Goal: Information Seeking & Learning: Learn about a topic

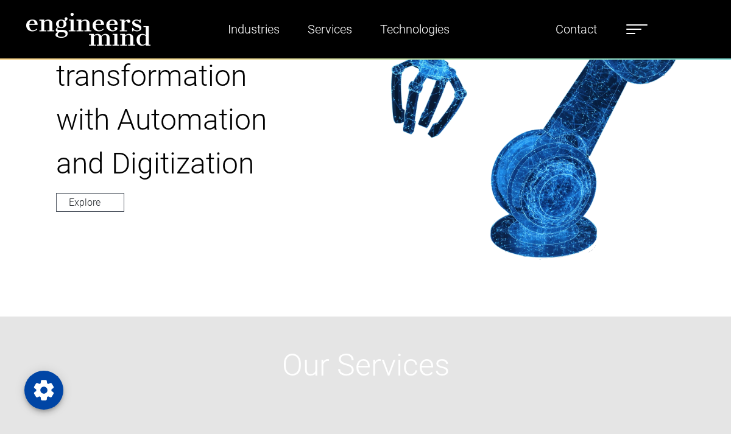
type input "*********"
select select "*****"
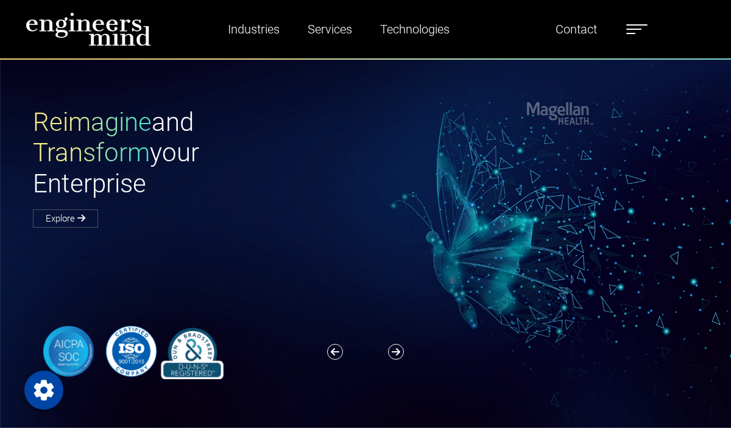
scroll to position [3662, 0]
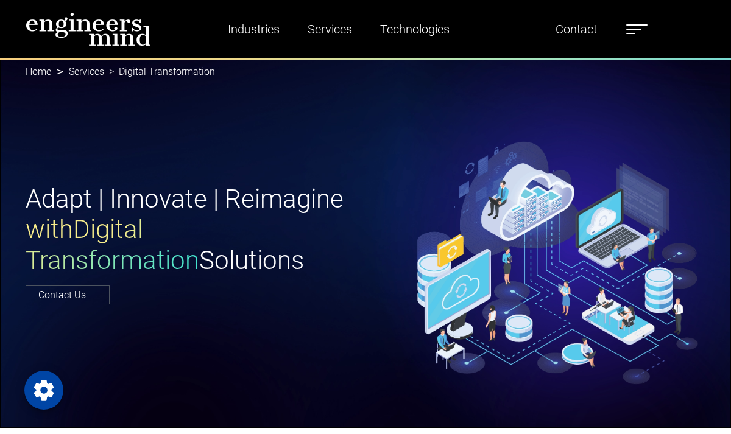
scroll to position [4583, 0]
